Goal: Find specific page/section: Find specific page/section

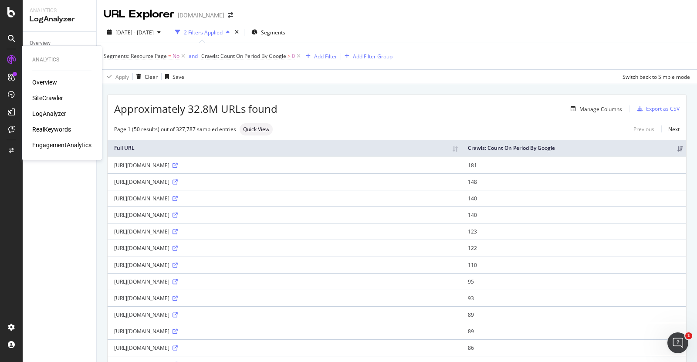
click at [42, 129] on div "RealKeywords" at bounding box center [51, 129] width 39 height 9
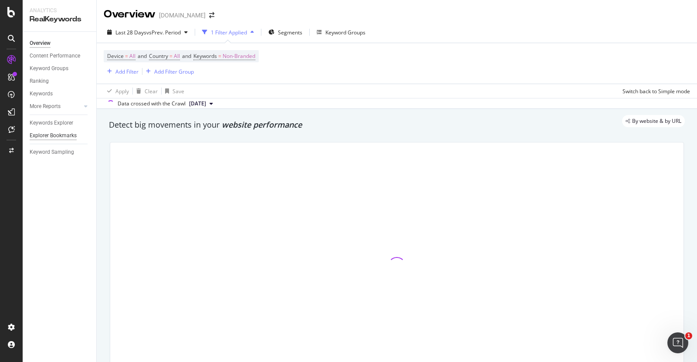
click at [39, 138] on div "Explorer Bookmarks" at bounding box center [53, 135] width 47 height 9
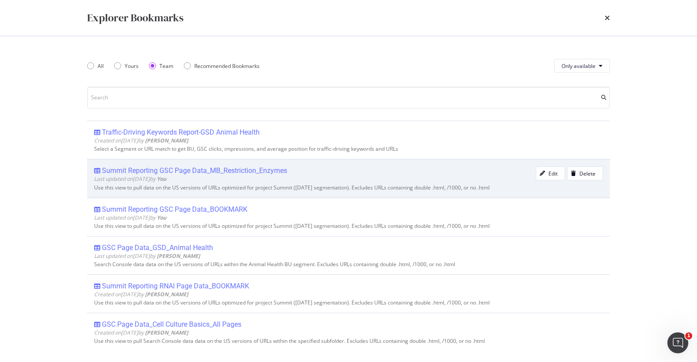
click at [265, 172] on div "Summit Reporting GSC Page Data_MB_Restriction_Enzymes" at bounding box center [194, 170] width 185 height 9
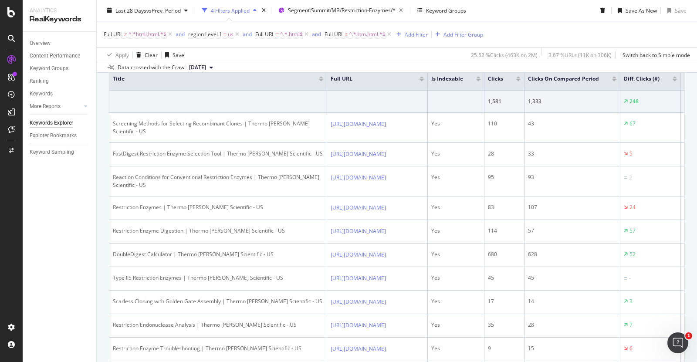
scroll to position [131, 0]
